Goal: Task Accomplishment & Management: Complete application form

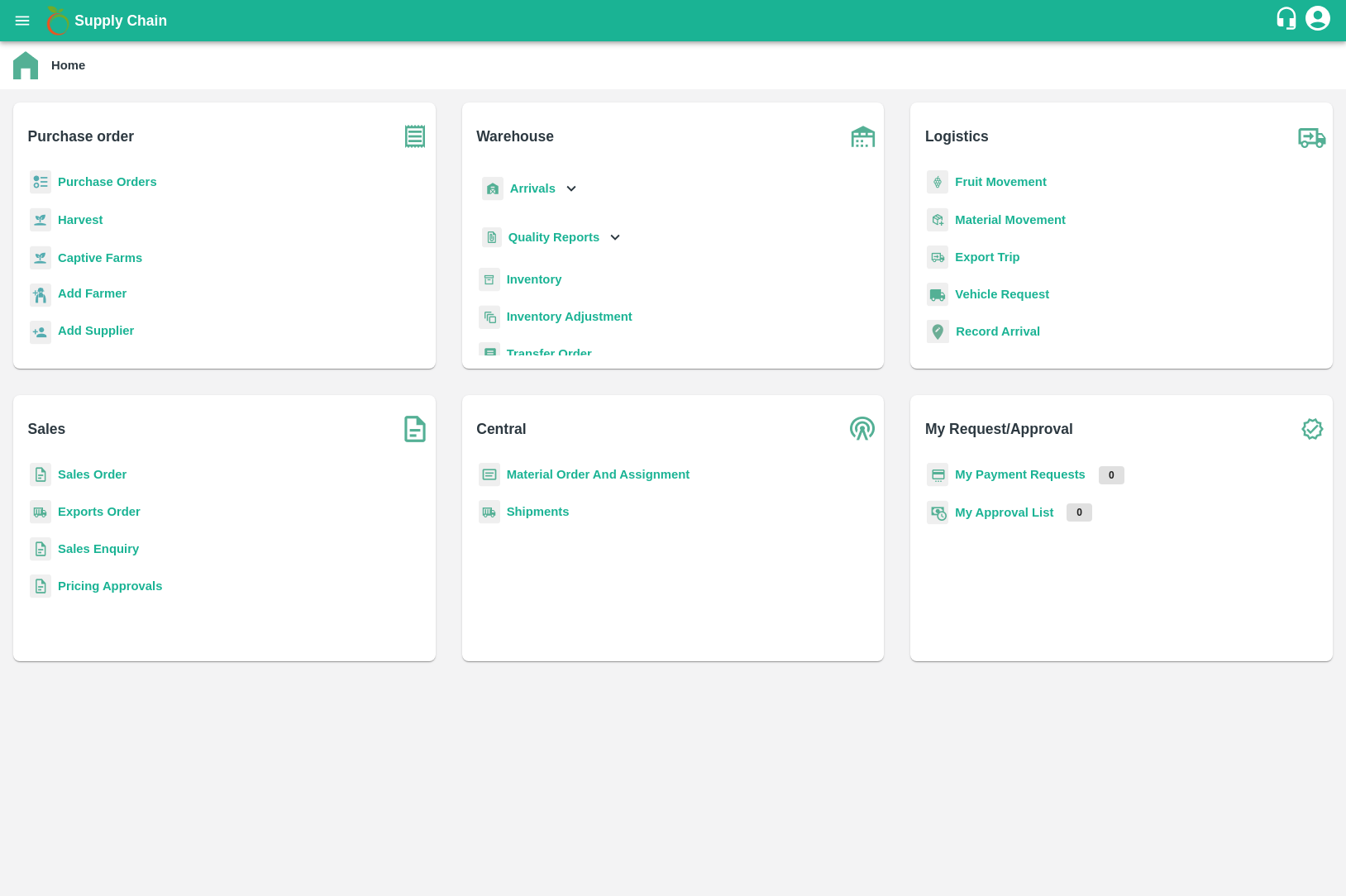
click at [93, 510] on b "Exports Order" at bounding box center [99, 511] width 83 height 13
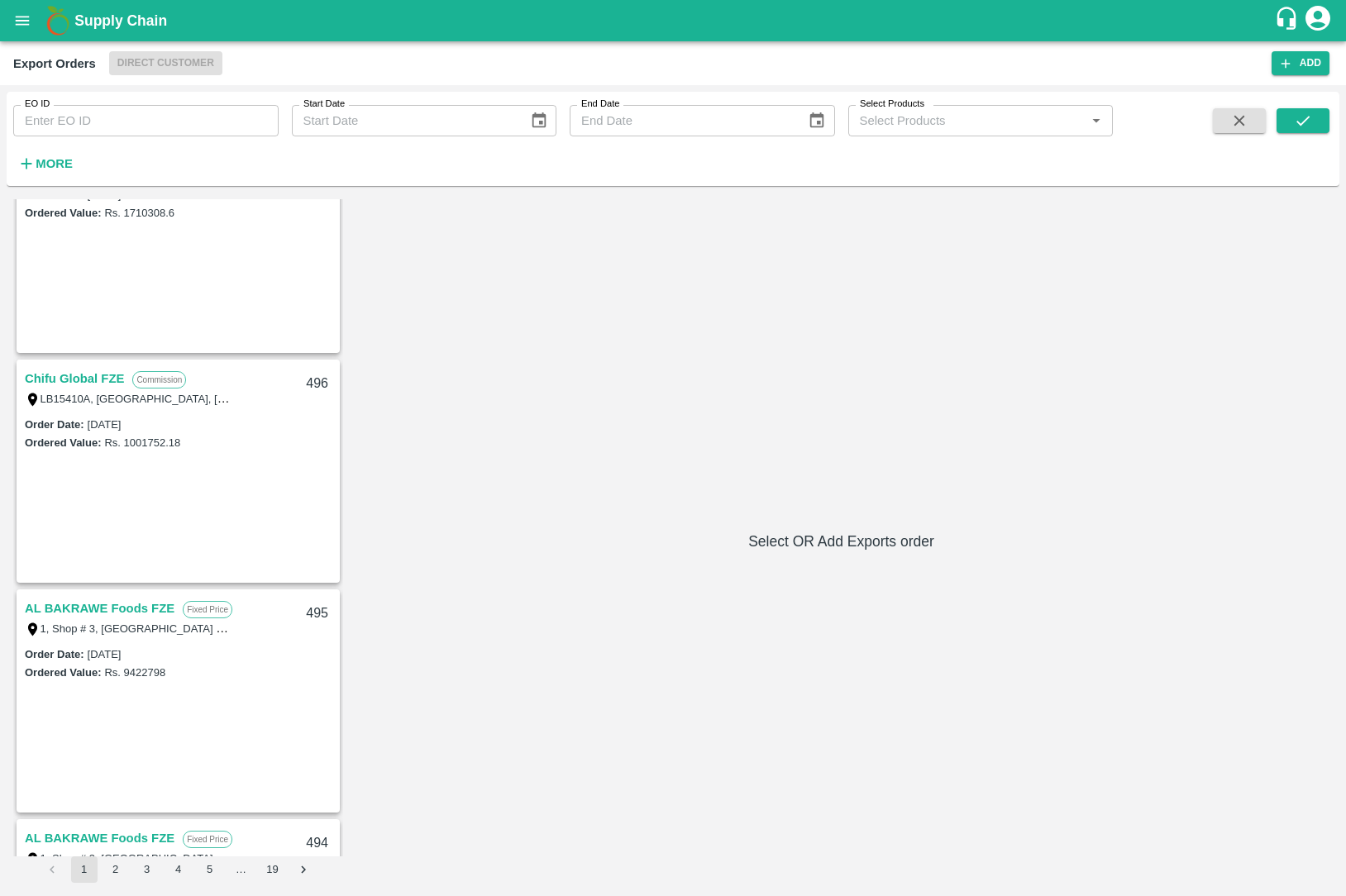
scroll to position [332, 0]
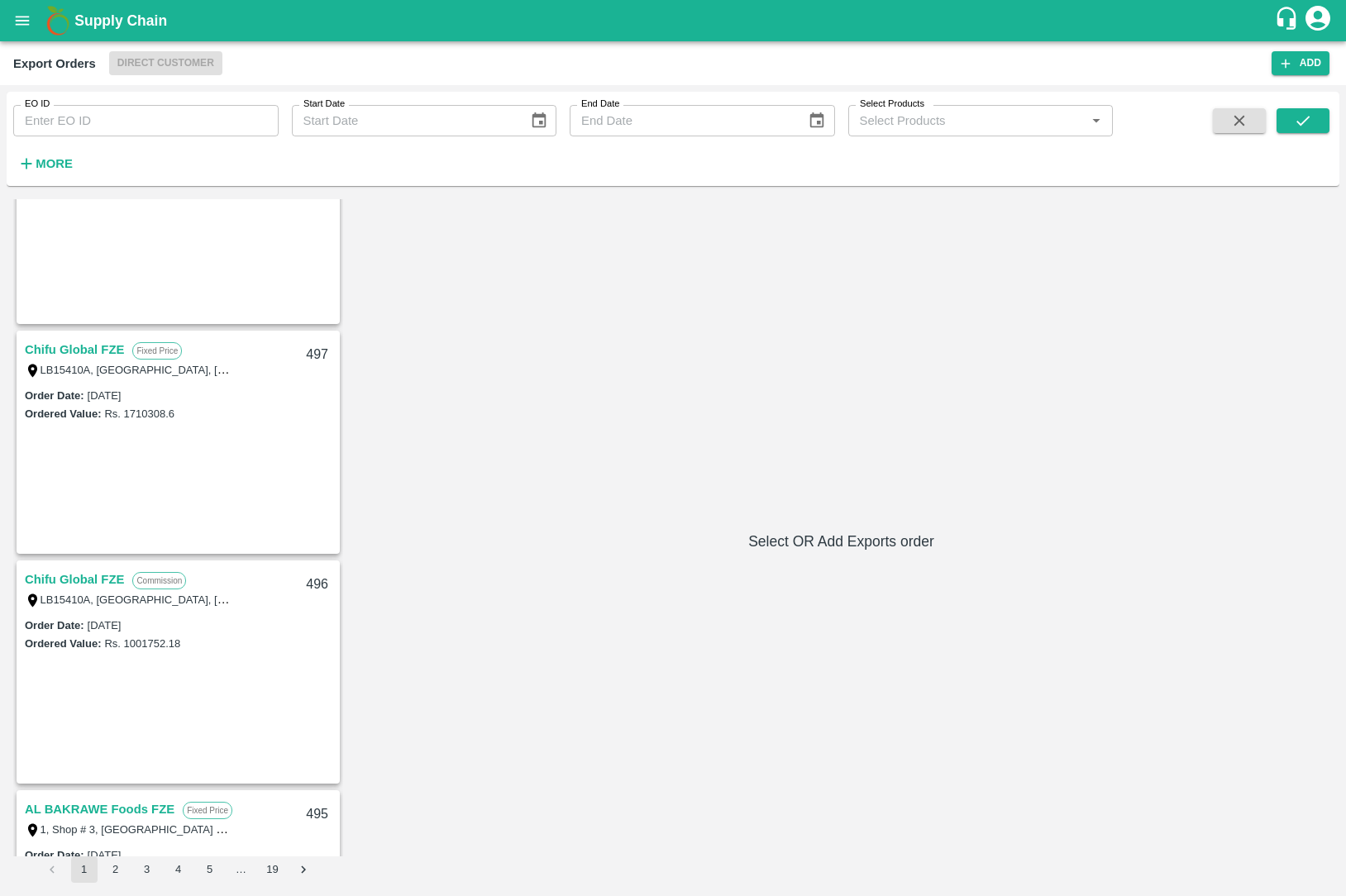
click at [20, 24] on icon "open drawer" at bounding box center [22, 19] width 14 height 9
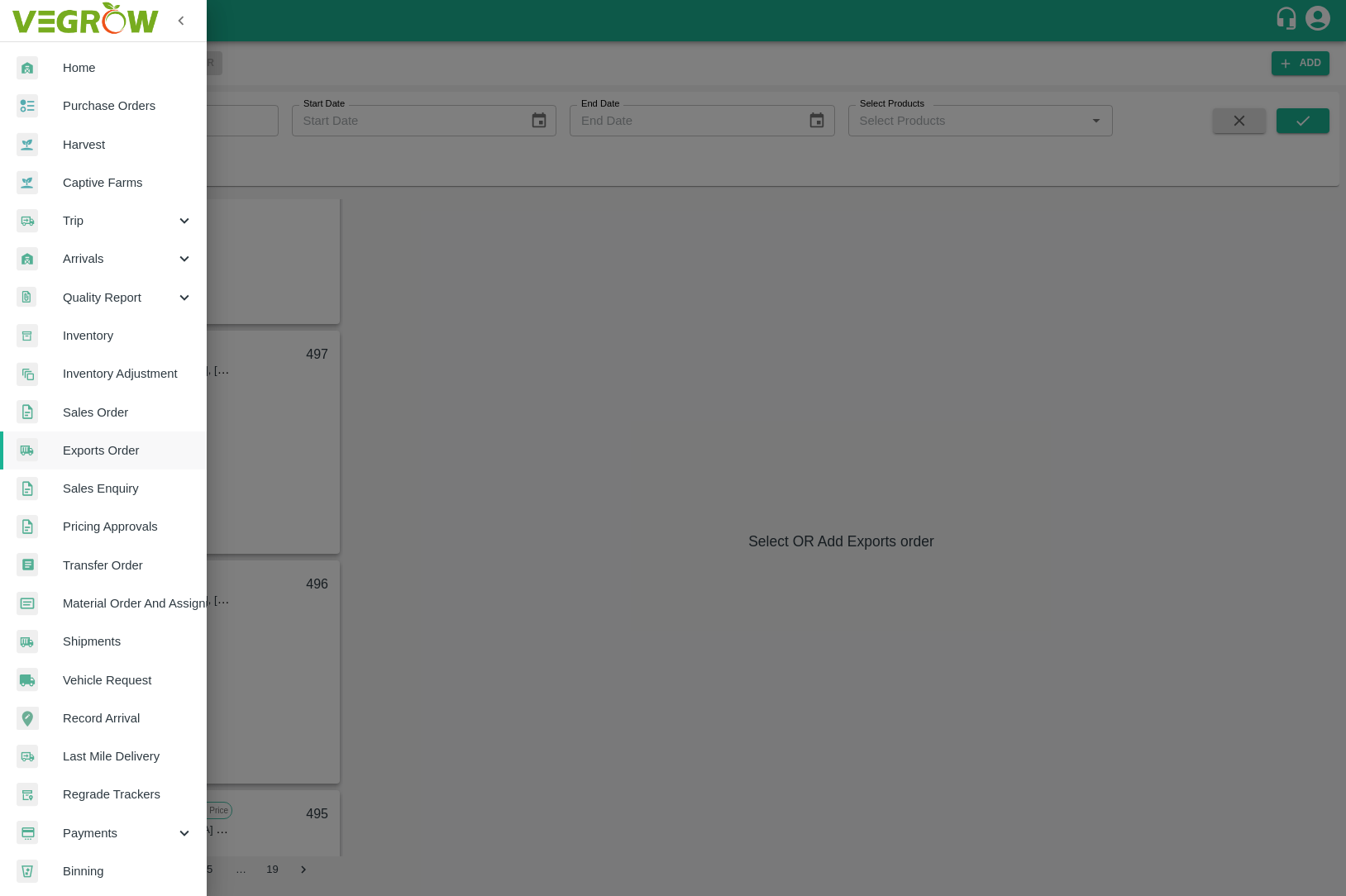
click at [376, 186] on div at bounding box center [673, 448] width 1346 height 896
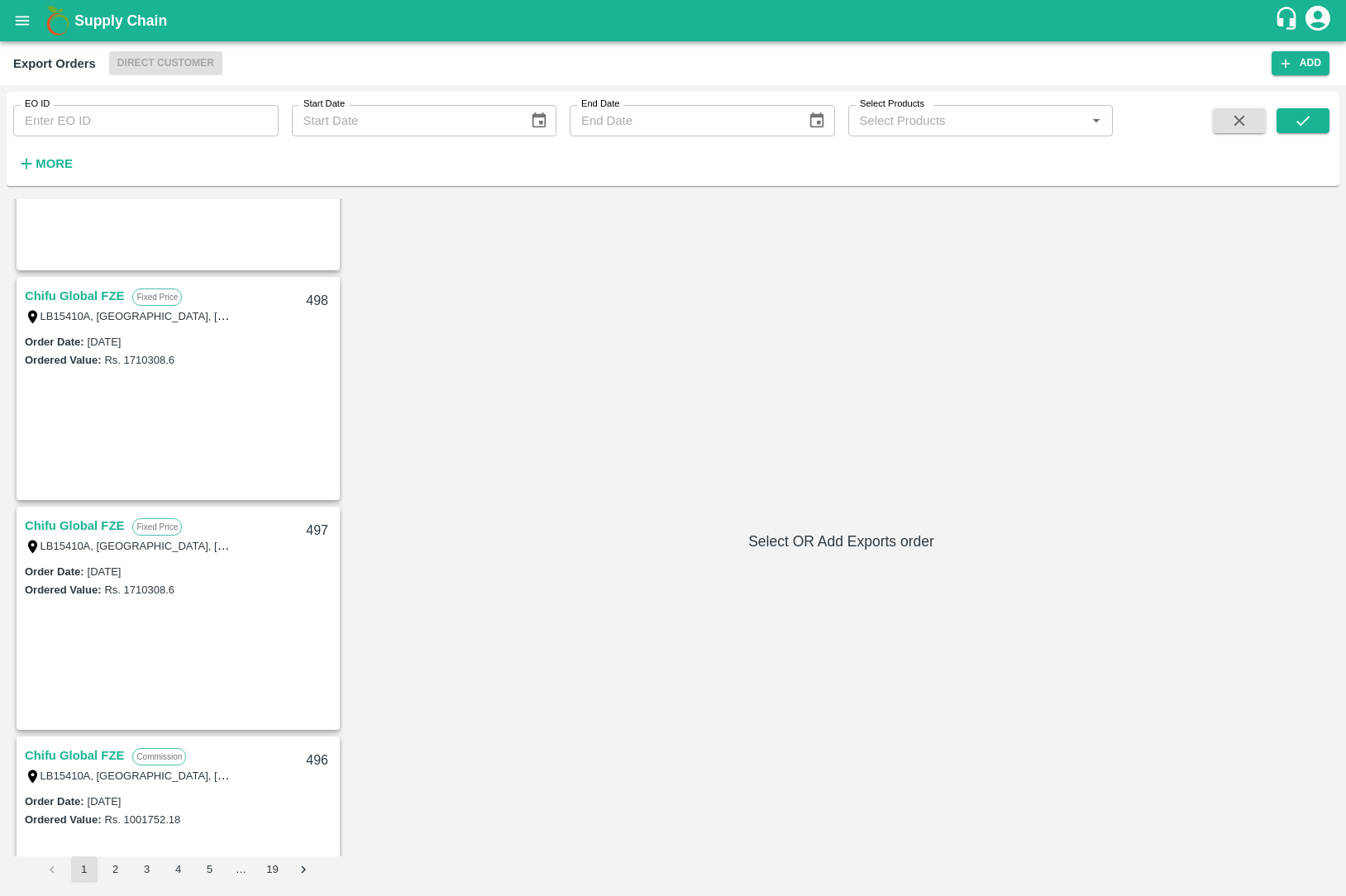
scroll to position [0, 0]
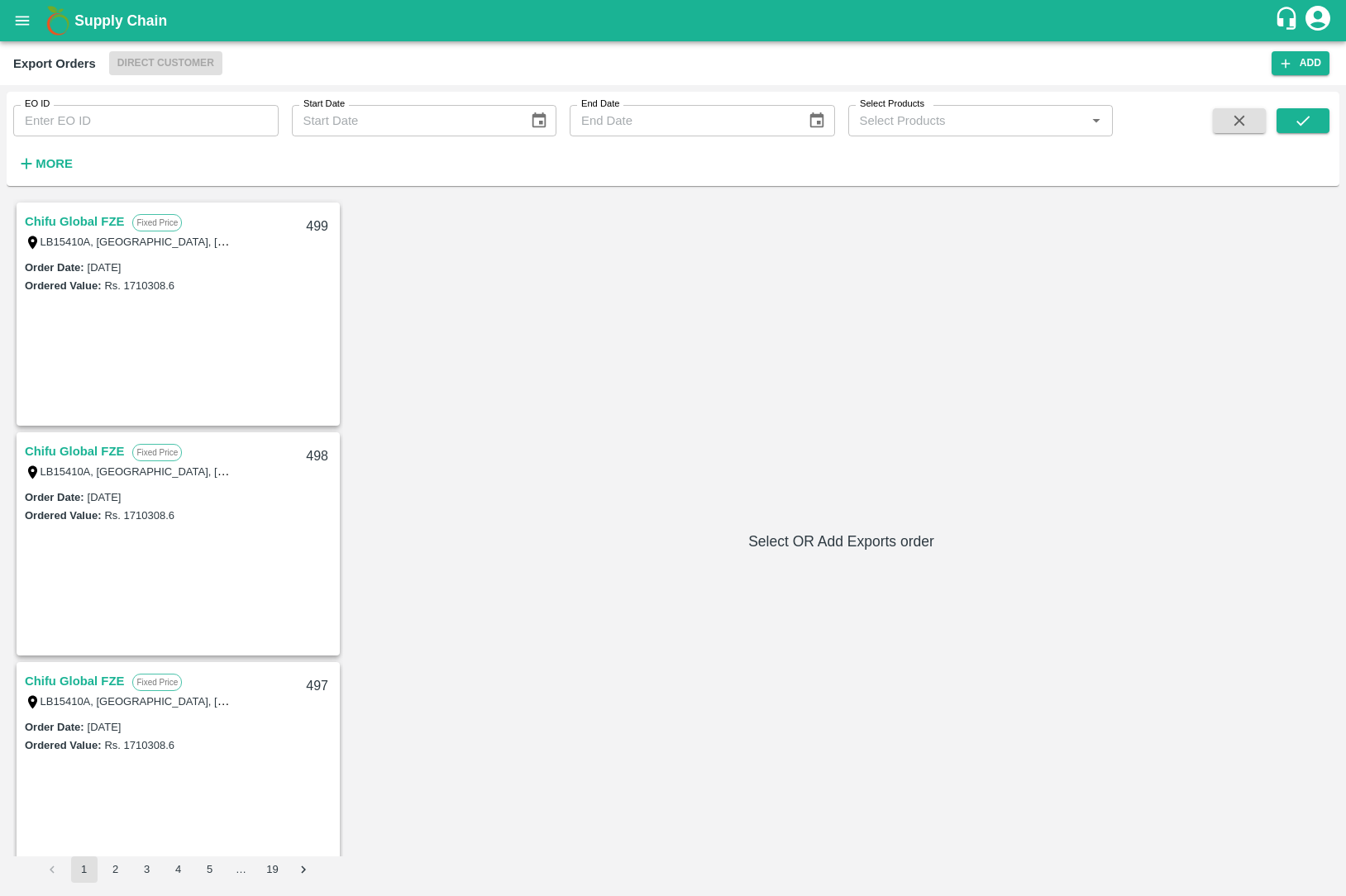
click at [86, 224] on link "Chifu Global FZE" at bounding box center [74, 221] width 99 height 21
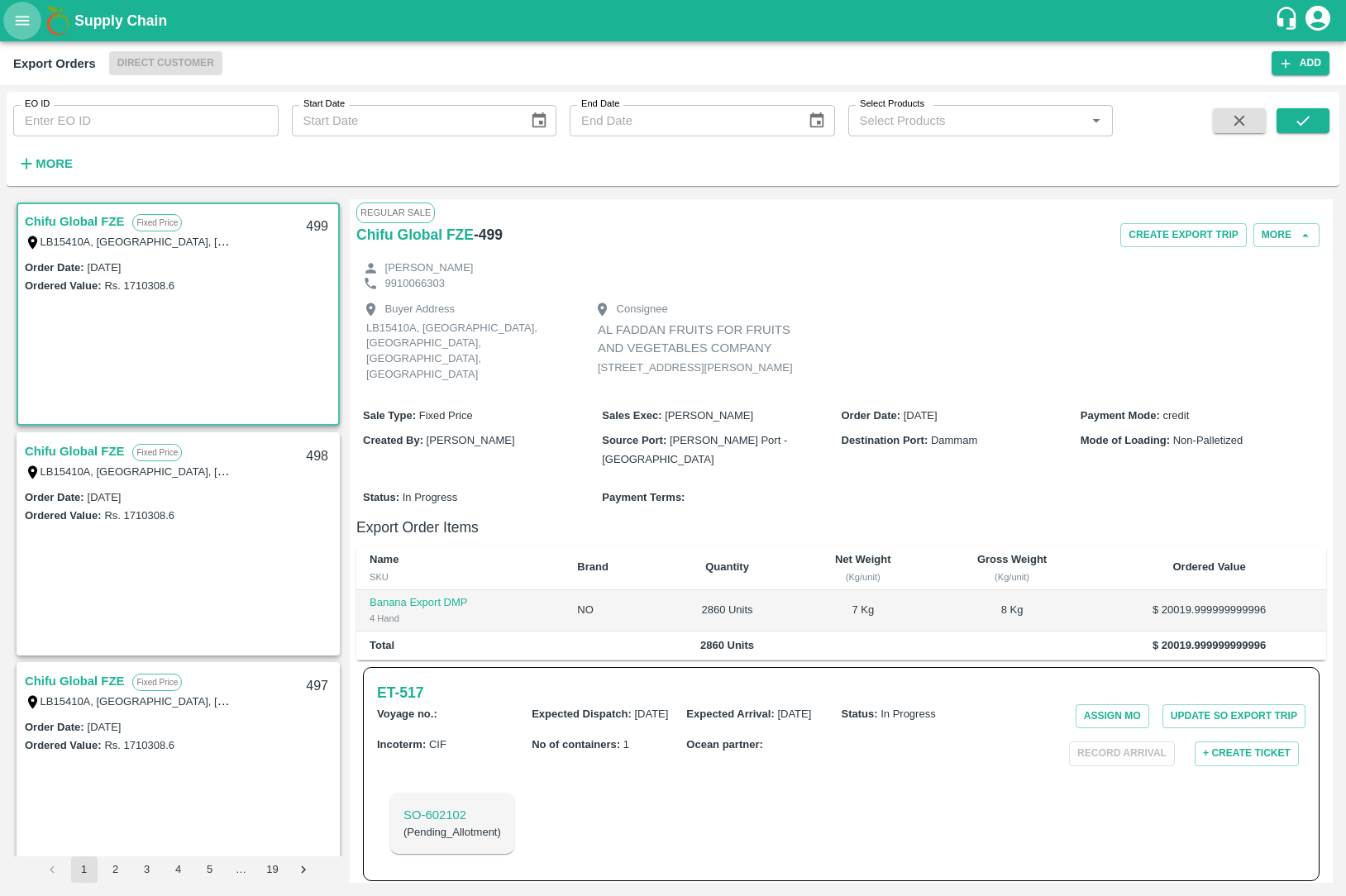
click at [33, 30] on button "open drawer" at bounding box center [22, 21] width 38 height 38
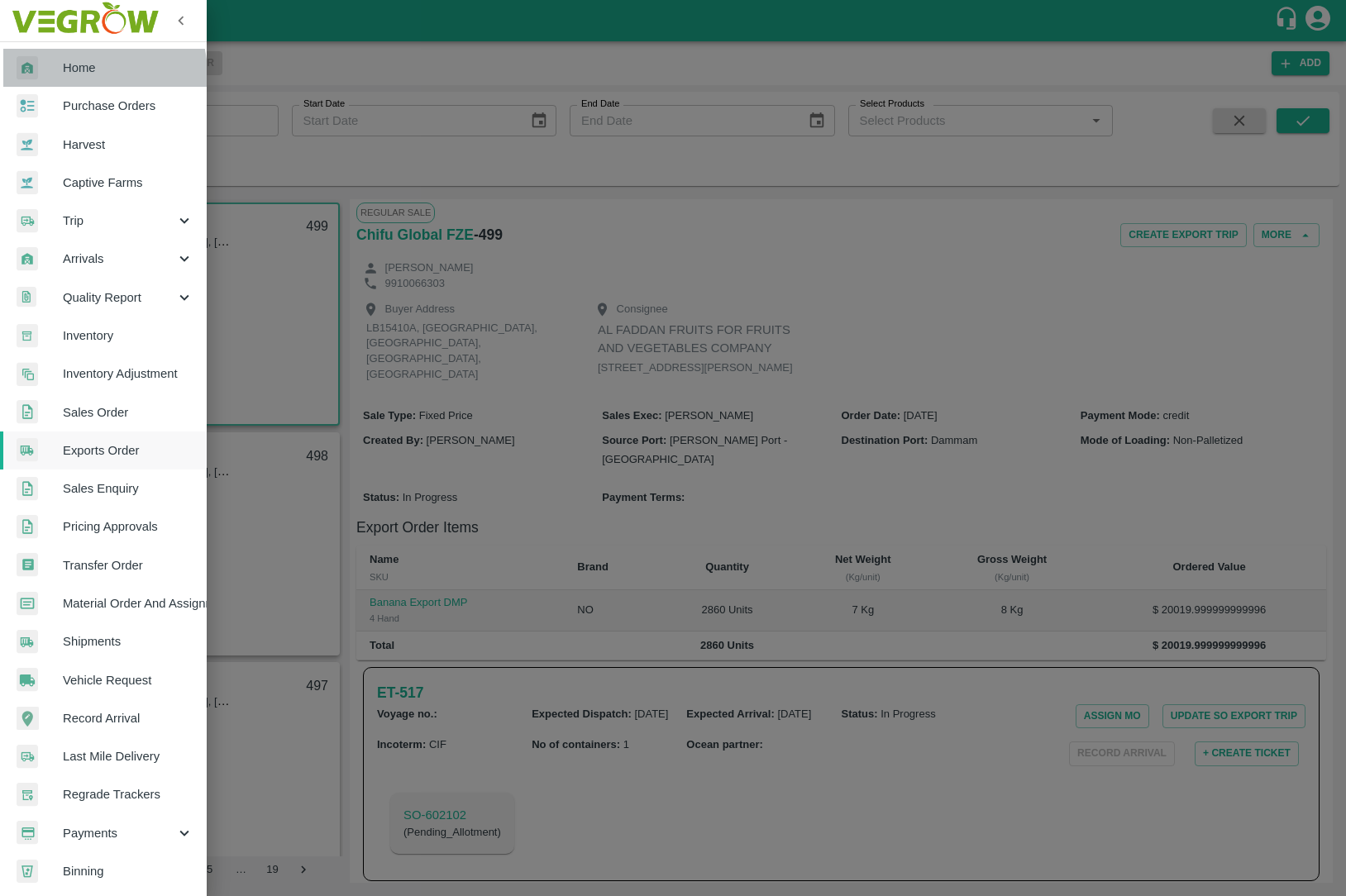
click at [86, 74] on span "Home" at bounding box center [128, 67] width 131 height 18
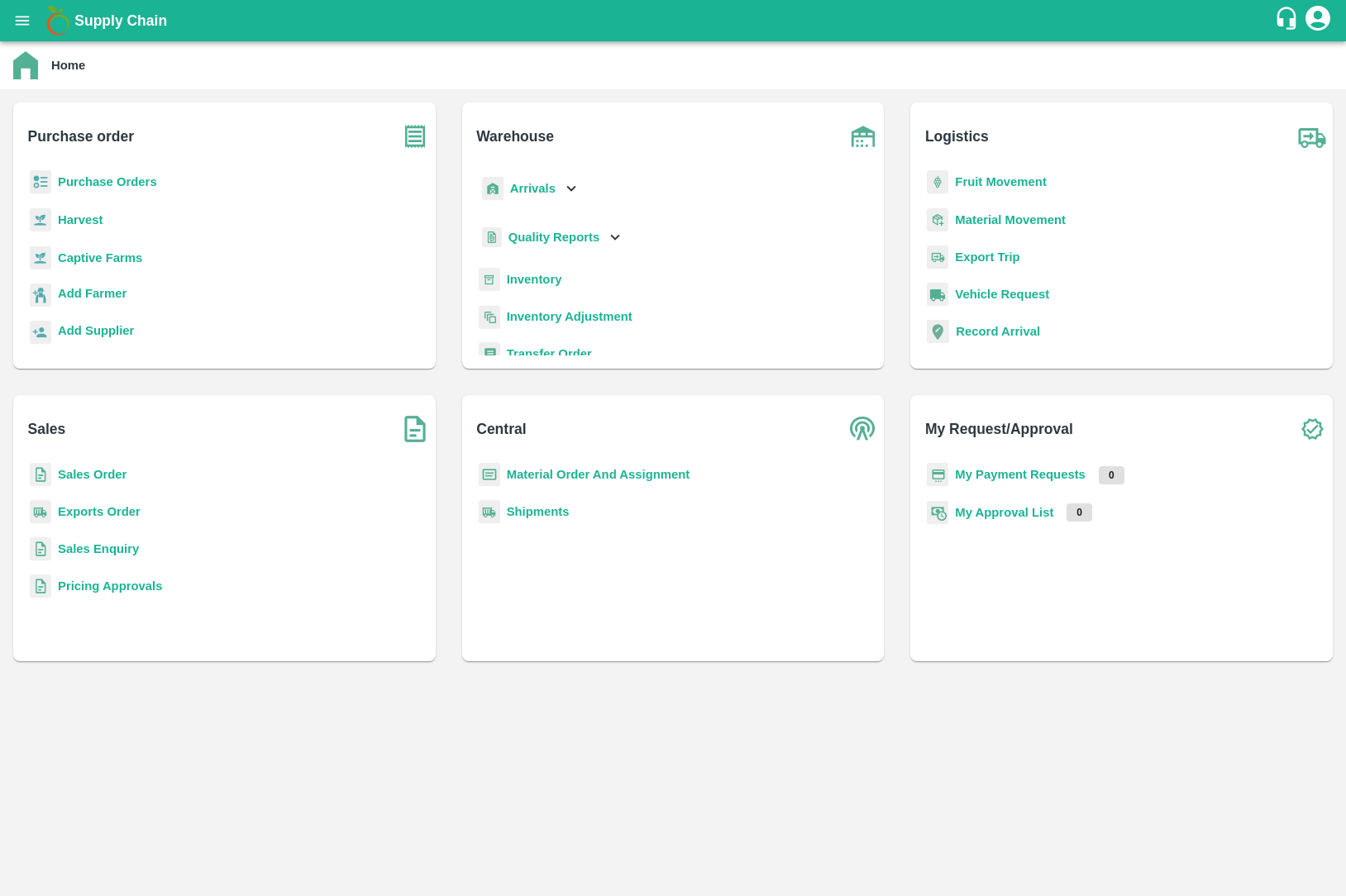
click at [108, 474] on b "Sales Order" at bounding box center [91, 475] width 68 height 13
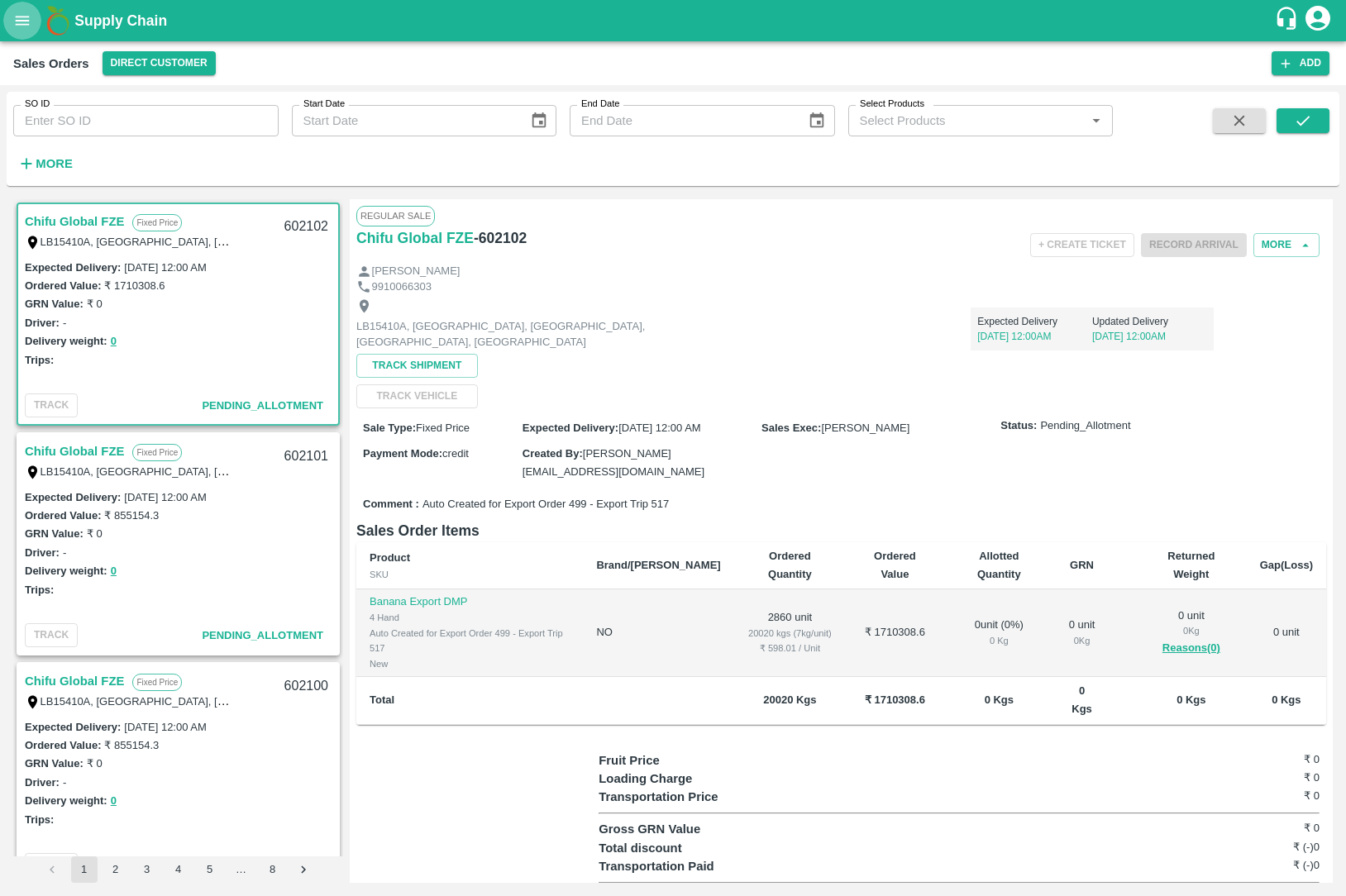
click at [14, 35] on button "open drawer" at bounding box center [22, 21] width 38 height 38
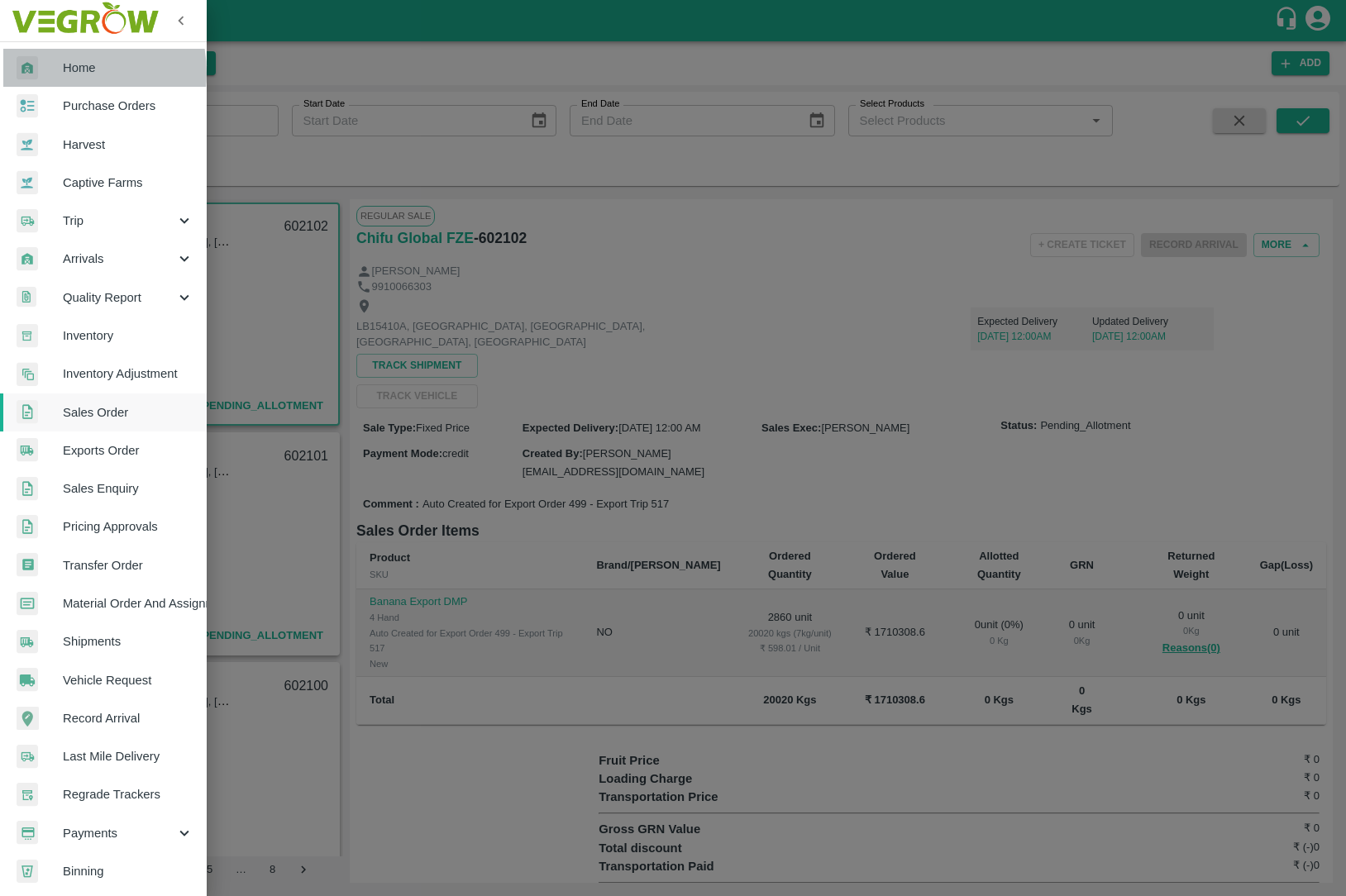
click at [56, 73] on div at bounding box center [39, 67] width 46 height 24
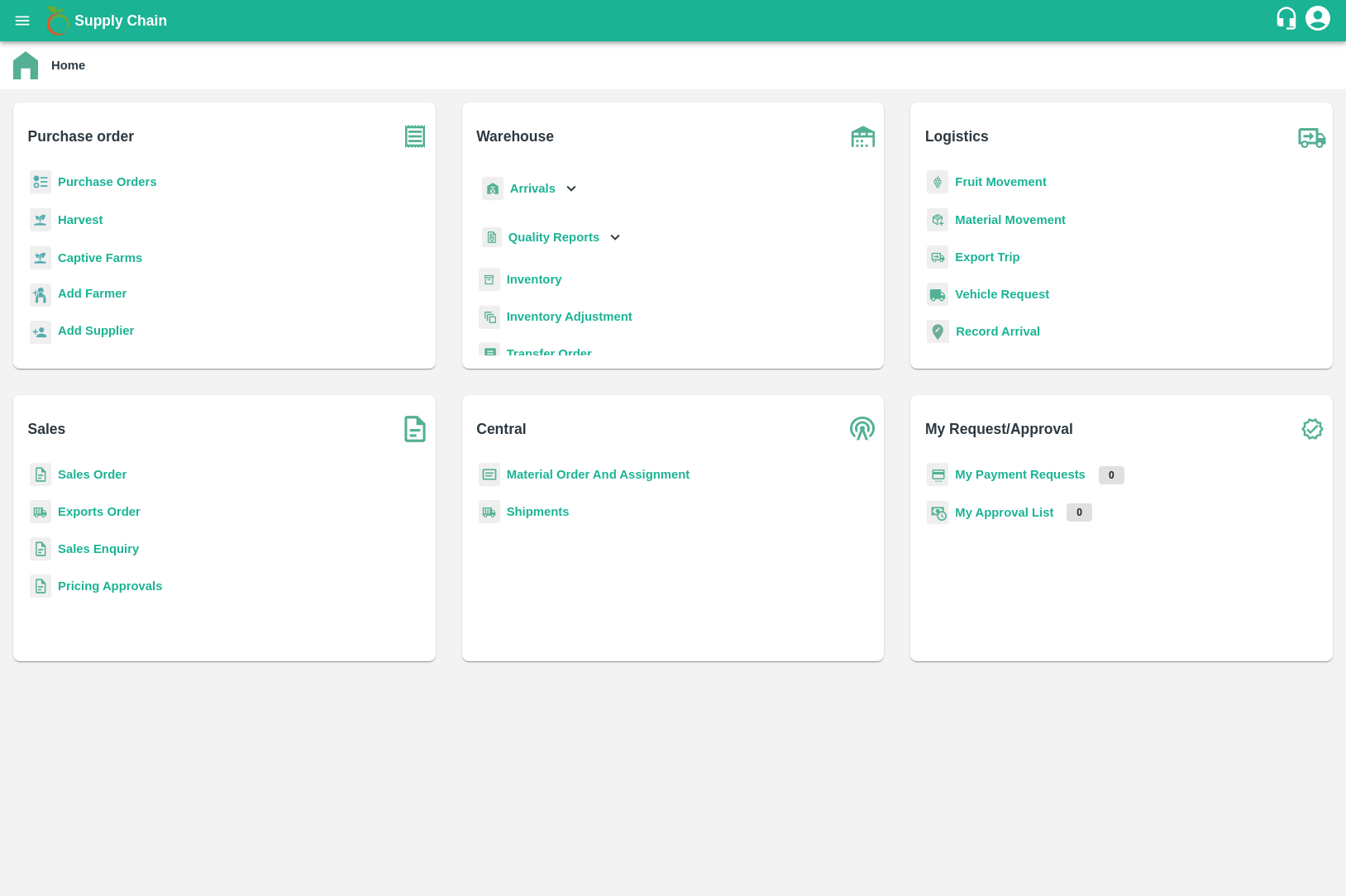
click at [92, 501] on div "Exports Order" at bounding box center [225, 518] width 396 height 37
click at [93, 505] on b "Exports Order" at bounding box center [99, 511] width 83 height 13
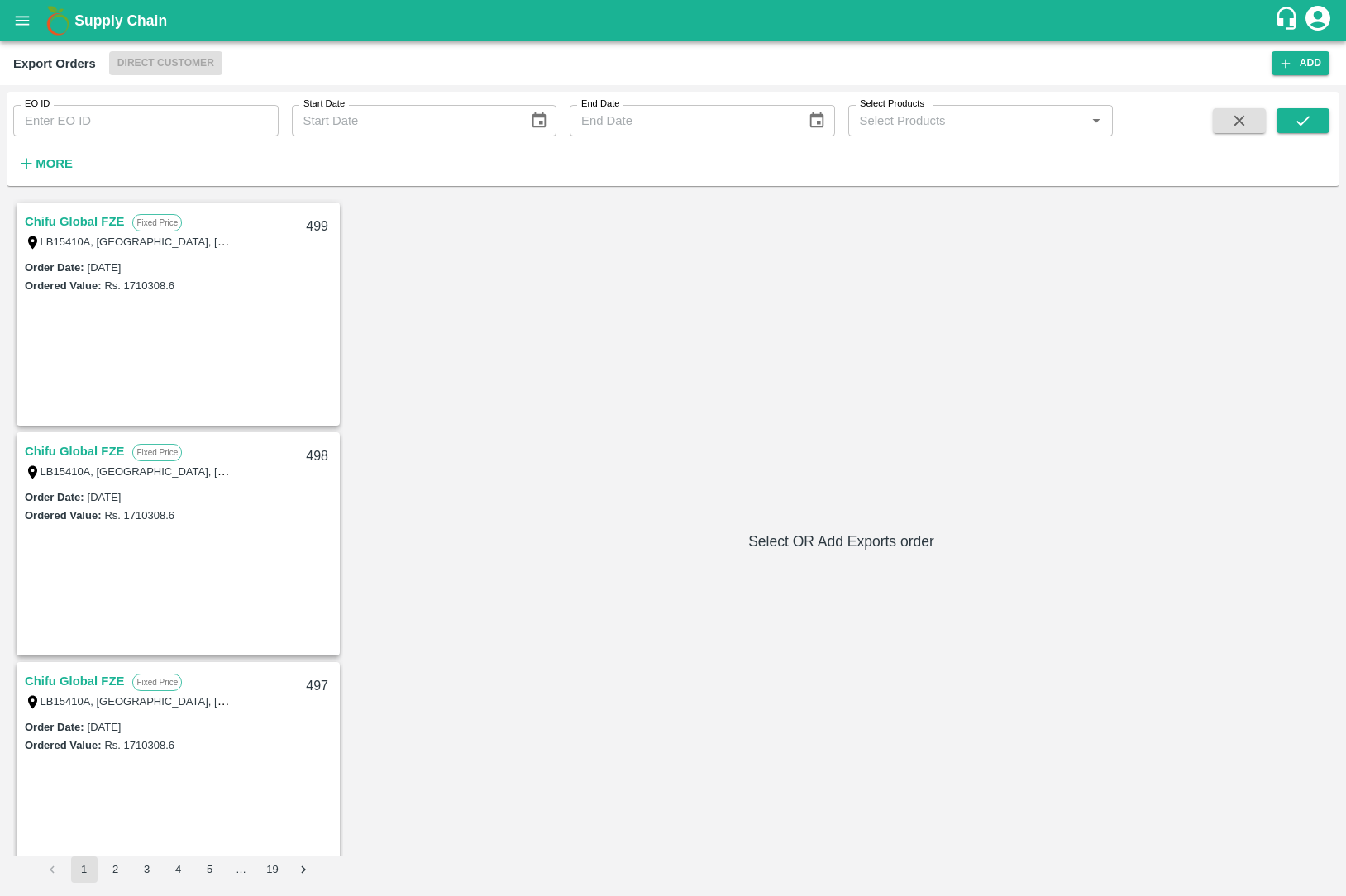
click at [187, 130] on input "EO ID" at bounding box center [146, 120] width 265 height 32
paste input "487"
type input "487"
click at [1294, 114] on icon "submit" at bounding box center [1302, 120] width 18 height 18
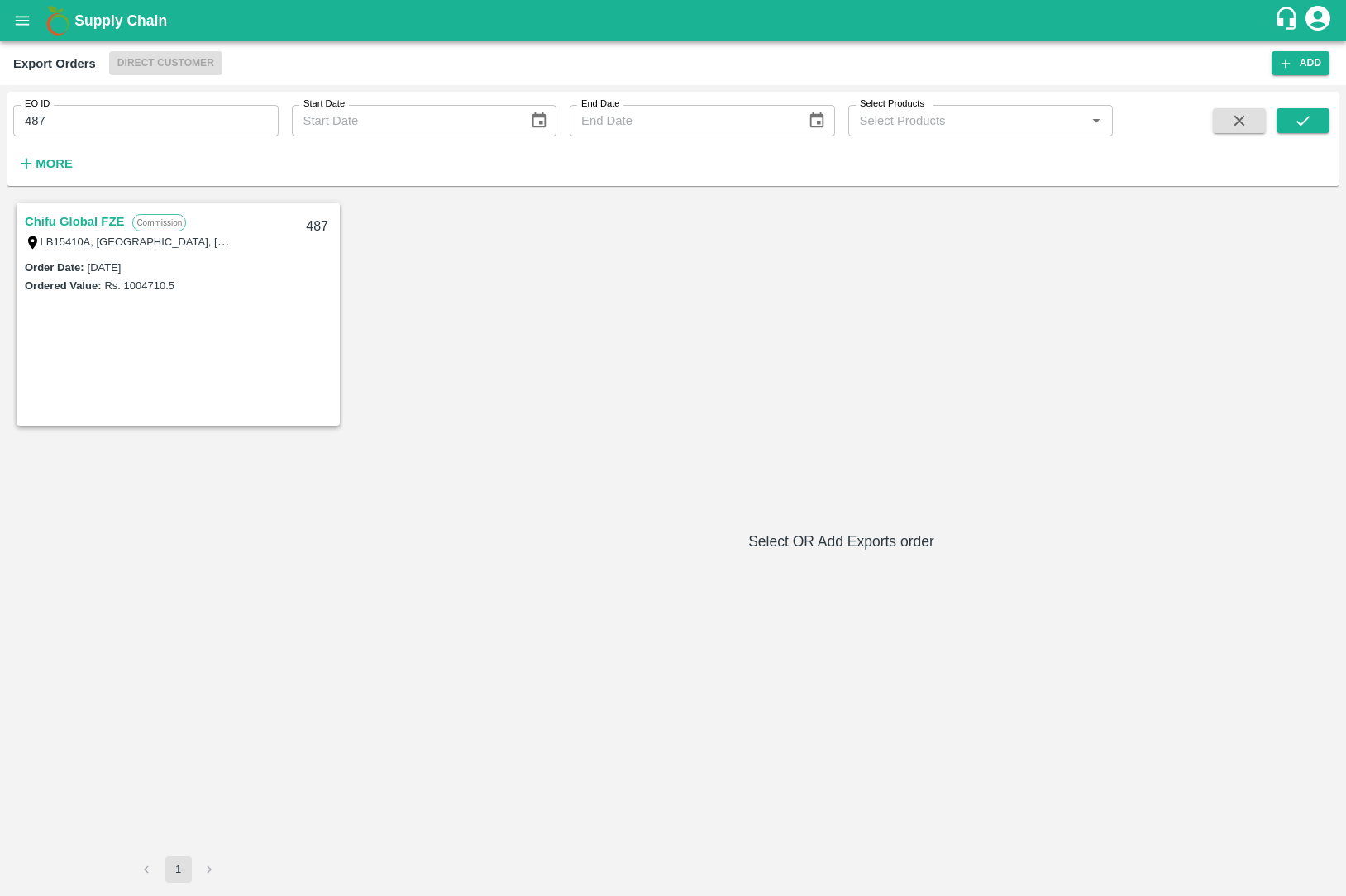
click at [90, 263] on label "[DATE]" at bounding box center [104, 267] width 34 height 12
click at [88, 227] on link "Chifu Global FZE" at bounding box center [74, 221] width 99 height 21
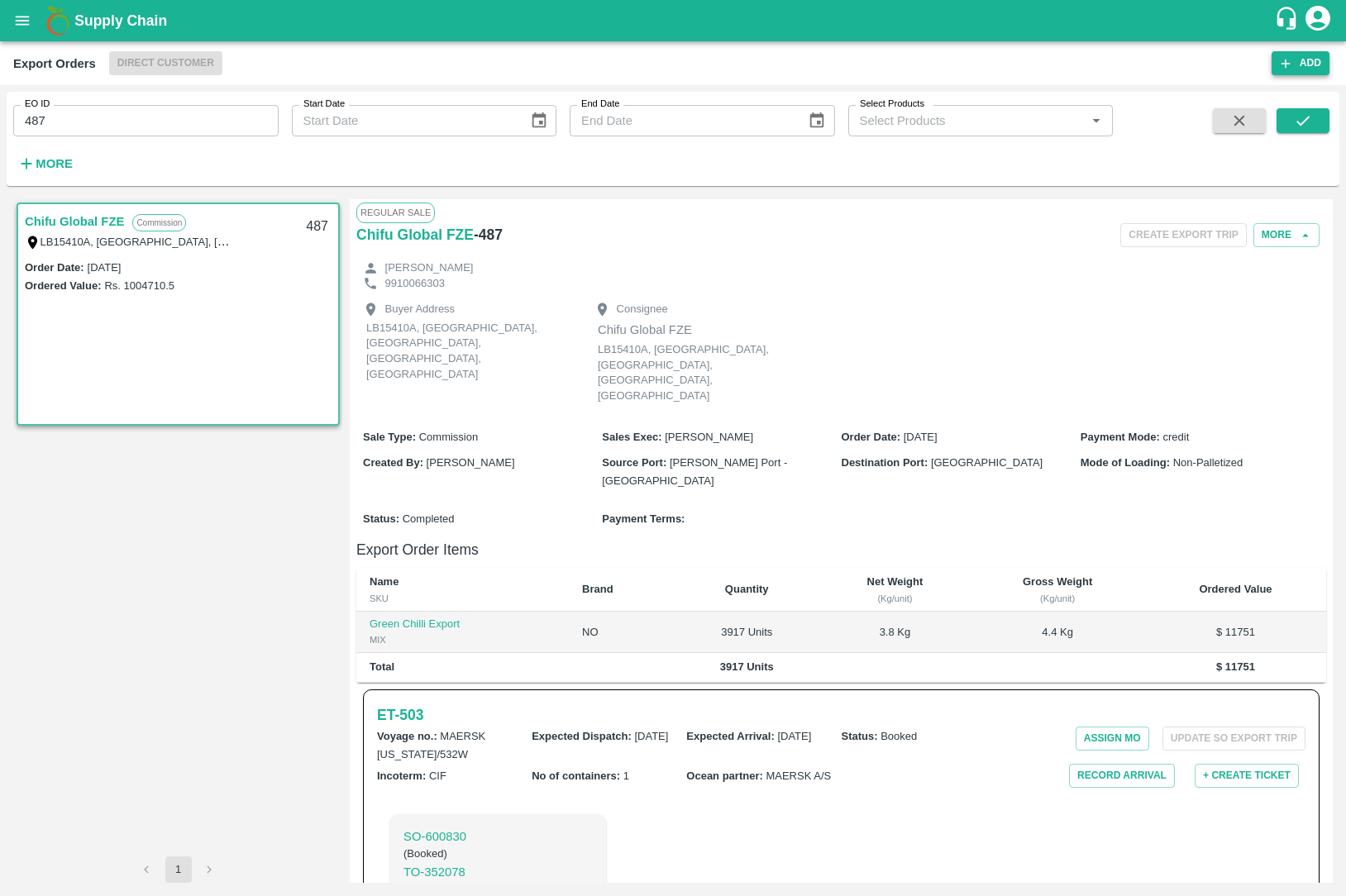
click at [1308, 60] on button "Add" at bounding box center [1300, 62] width 58 height 24
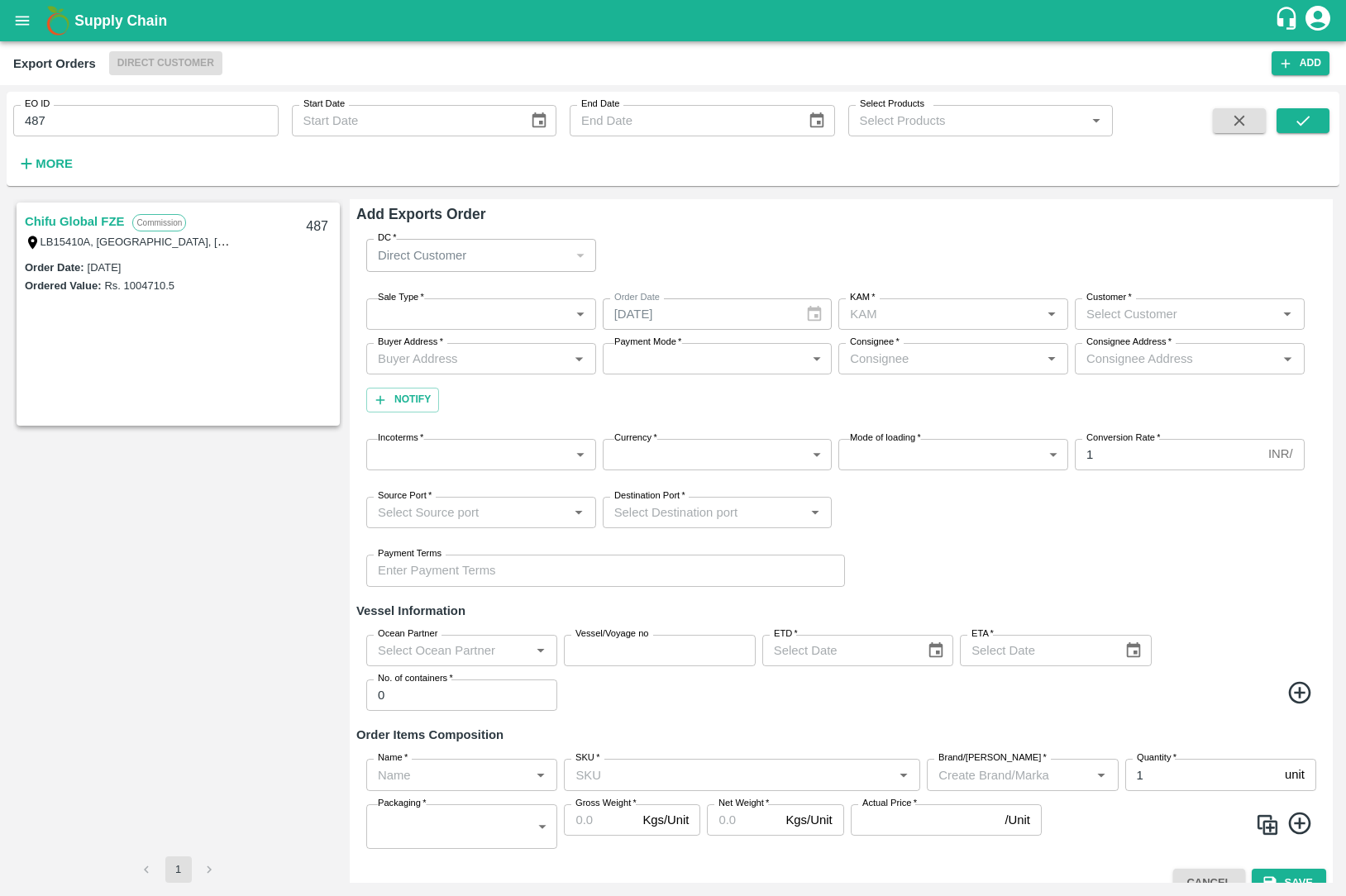
click at [694, 436] on div "Incoterms   * ​ Incoterms Currency   * ​ Currency Mode of loading   * ​ Mode of…" at bounding box center [841, 455] width 969 height 58
click at [697, 466] on body "Supply Chain Export Orders Direct Customer Add EO ID 487 EO ID Start Date Start…" at bounding box center [673, 448] width 1346 height 896
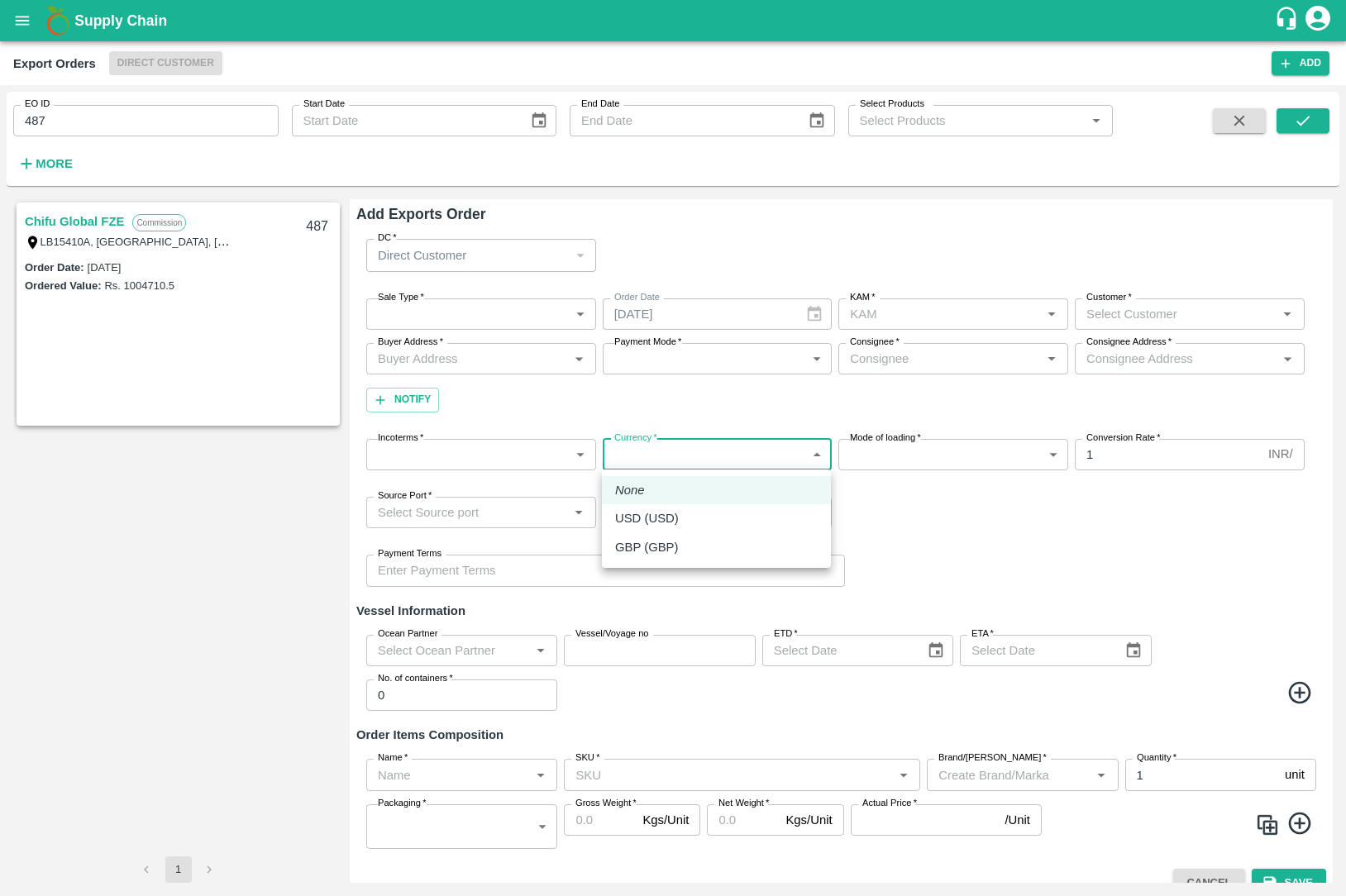
click at [706, 531] on li "USD (USD)" at bounding box center [716, 517] width 229 height 28
type input "25"
